Goal: Task Accomplishment & Management: Manage account settings

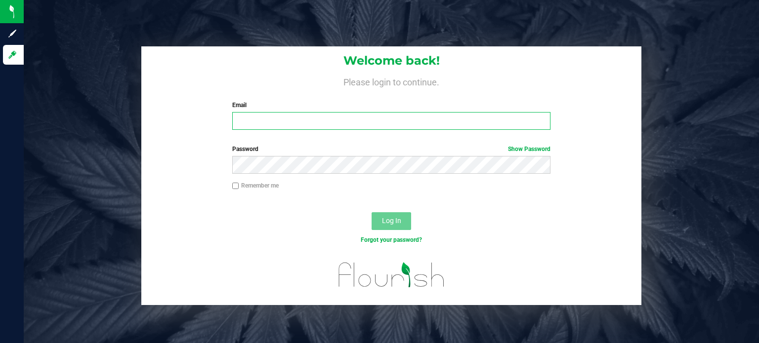
click at [260, 120] on input "Email" at bounding box center [391, 121] width 319 height 18
type input "[PERSON_NAME][EMAIL_ADDRESS][DOMAIN_NAME]"
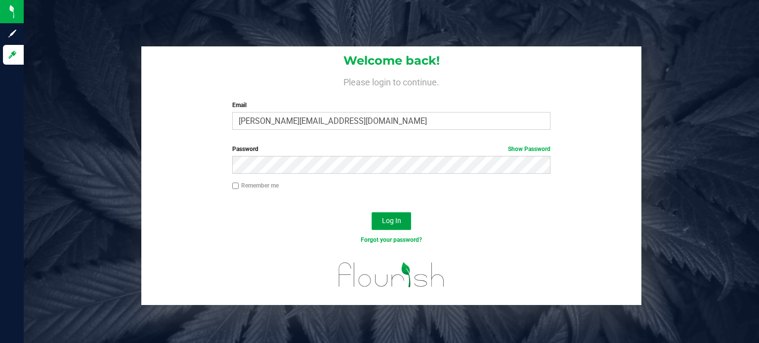
click at [383, 223] on span "Log In" at bounding box center [391, 221] width 19 height 8
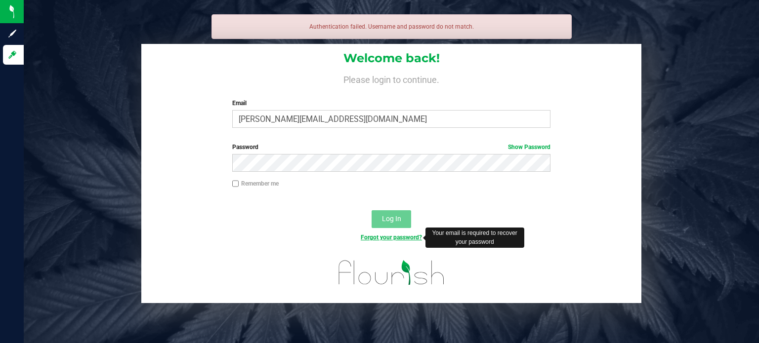
click at [382, 235] on link "Forgot your password?" at bounding box center [391, 237] width 61 height 7
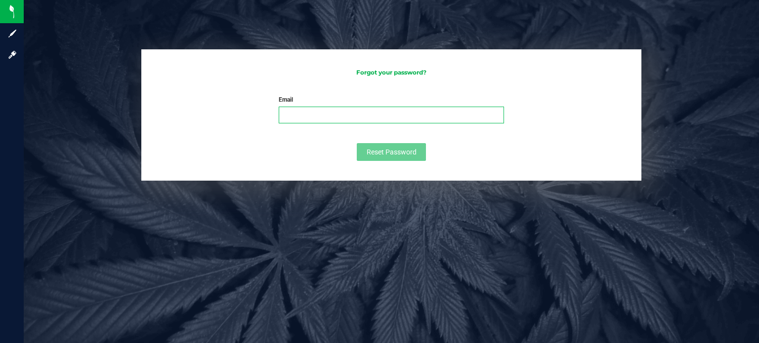
click at [320, 111] on input "Email" at bounding box center [391, 115] width 225 height 17
type input "[PERSON_NAME][EMAIL_ADDRESS][DOMAIN_NAME]"
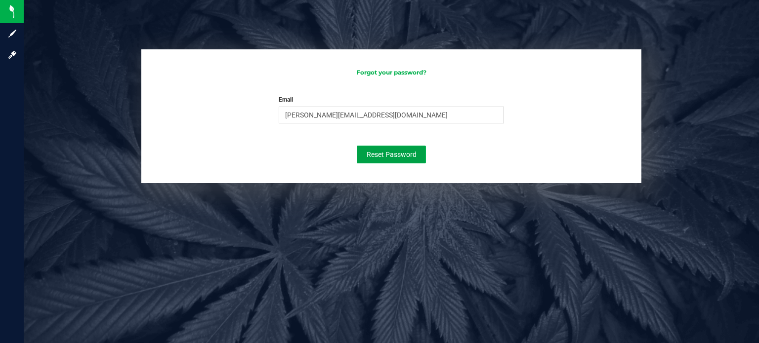
click at [376, 146] on button "Reset Password" at bounding box center [391, 155] width 69 height 18
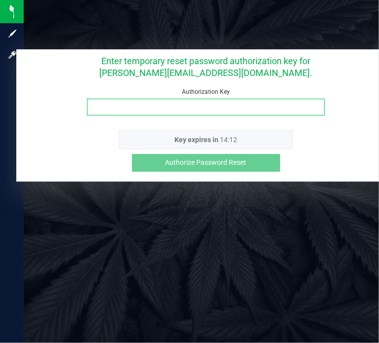
click at [121, 108] on input "Authorization Key" at bounding box center [206, 107] width 238 height 17
drag, startPoint x: 121, startPoint y: 108, endPoint x: 118, endPoint y: 104, distance: 5.1
paste input "9ikeb6g2"
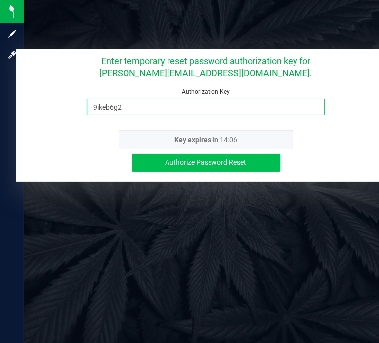
type input "9ikeb6g2"
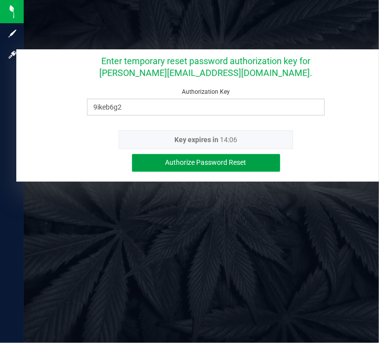
click at [177, 166] on span "Authorize Password Reset" at bounding box center [206, 163] width 81 height 8
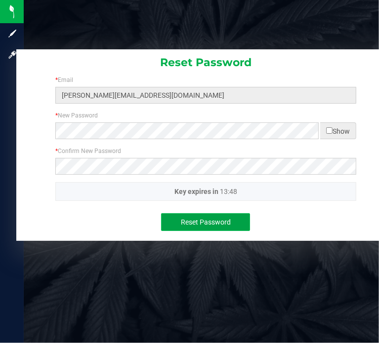
click at [186, 221] on span "Reset Password" at bounding box center [206, 222] width 50 height 8
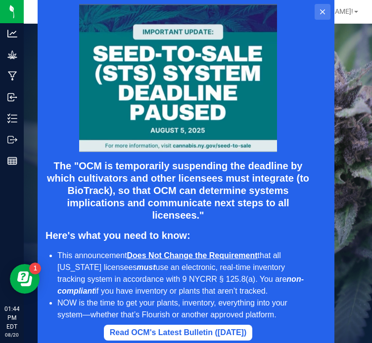
click at [321, 11] on icon at bounding box center [322, 11] width 5 height 5
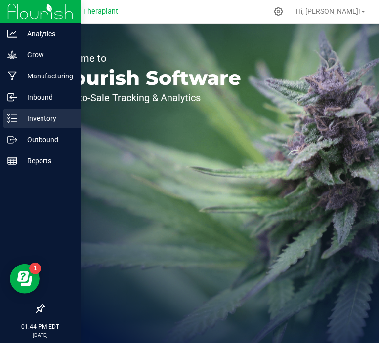
click at [29, 123] on p "Inventory" at bounding box center [46, 119] width 59 height 12
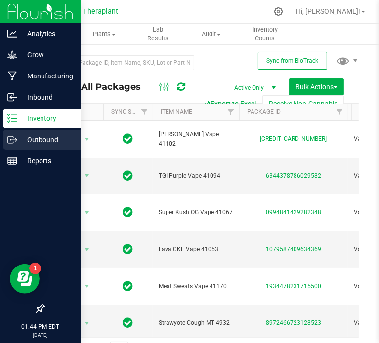
click at [31, 136] on p "Outbound" at bounding box center [46, 140] width 59 height 12
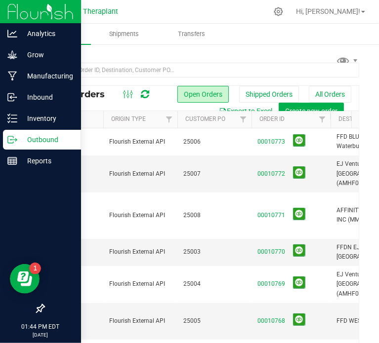
click at [31, 136] on p "Outbound" at bounding box center [46, 140] width 59 height 12
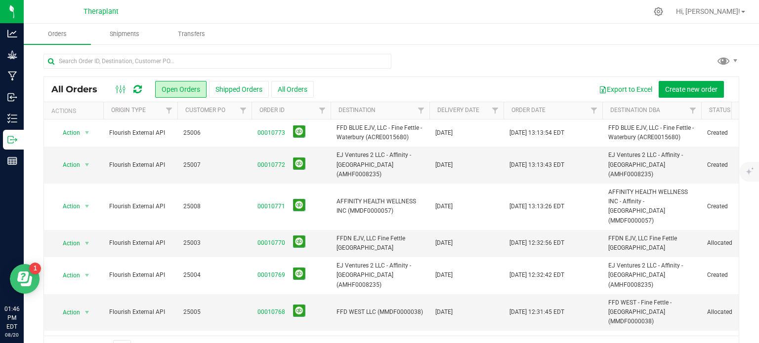
click at [20, 284] on icon "Open Resource Center" at bounding box center [24, 279] width 15 height 15
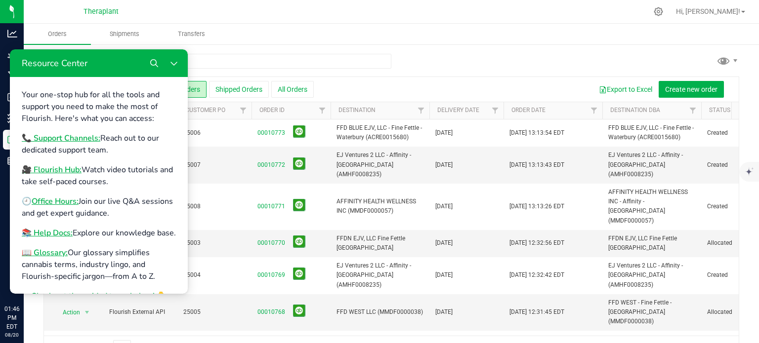
click at [415, 35] on ul "Orders Shipments Transfers" at bounding box center [403, 34] width 759 height 21
click at [326, 3] on div at bounding box center [412, 11] width 470 height 19
click at [731, 8] on span "Hi, [PERSON_NAME]!" at bounding box center [708, 11] width 64 height 8
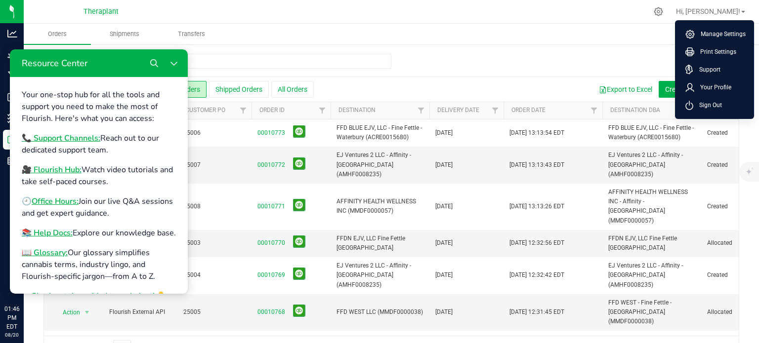
click at [615, 19] on div at bounding box center [412, 11] width 470 height 19
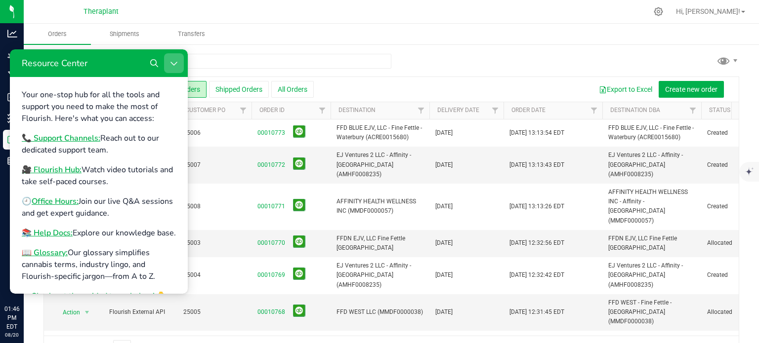
click at [173, 63] on icon "Close Resource Center" at bounding box center [174, 63] width 8 height 8
